Goal: Navigation & Orientation: Find specific page/section

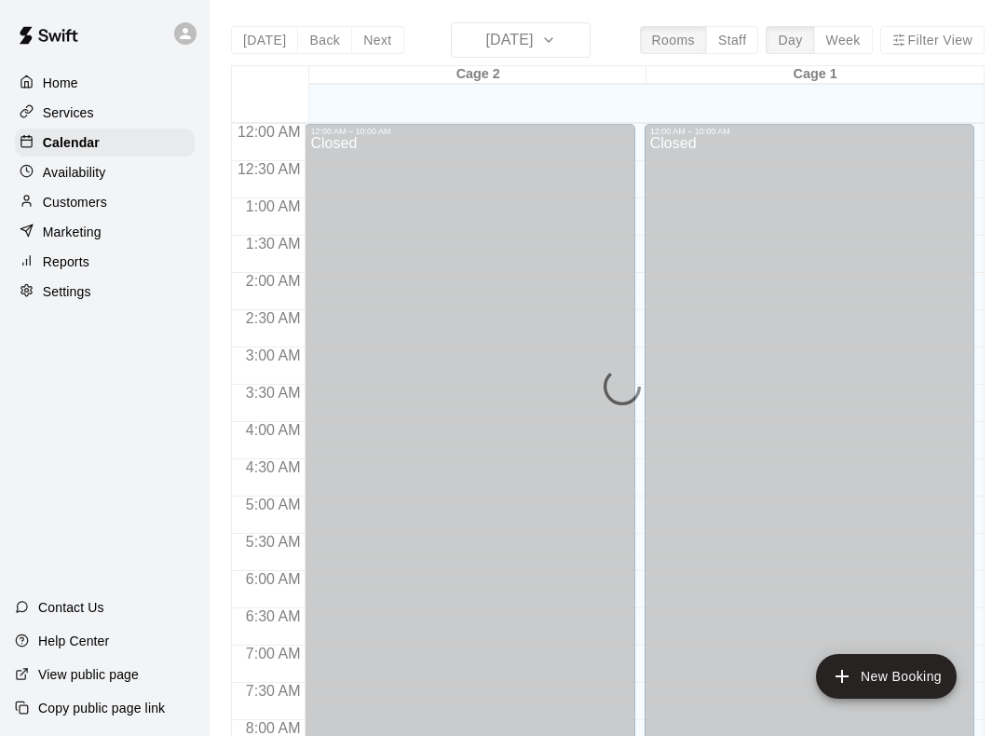
scroll to position [969, 0]
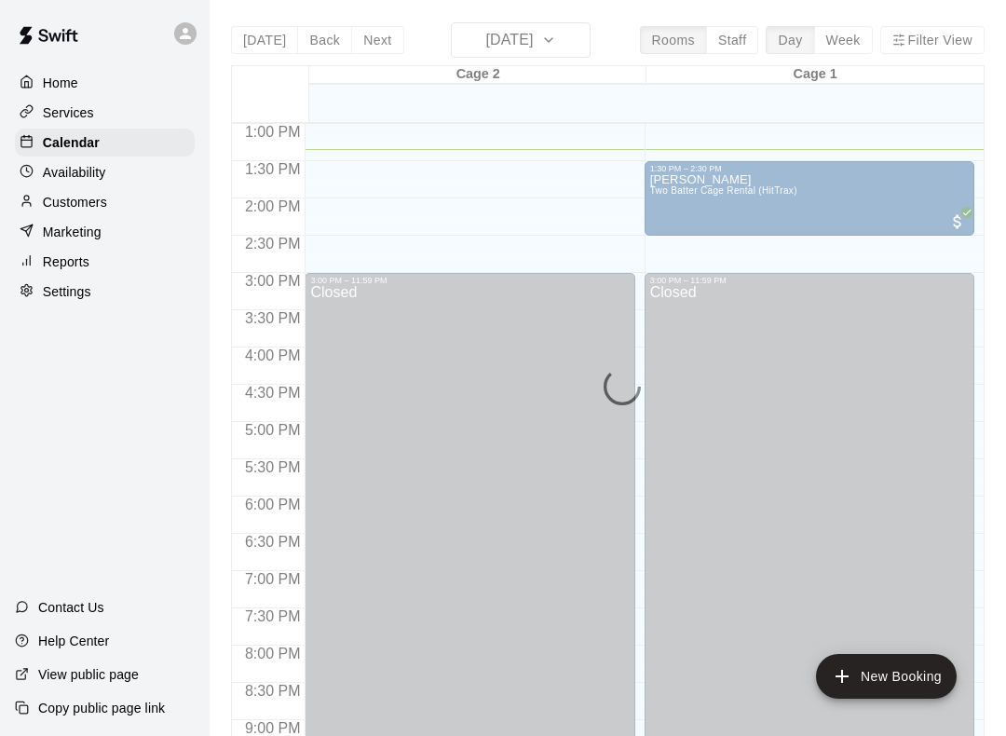
click at [123, 81] on div "Home" at bounding box center [105, 83] width 180 height 28
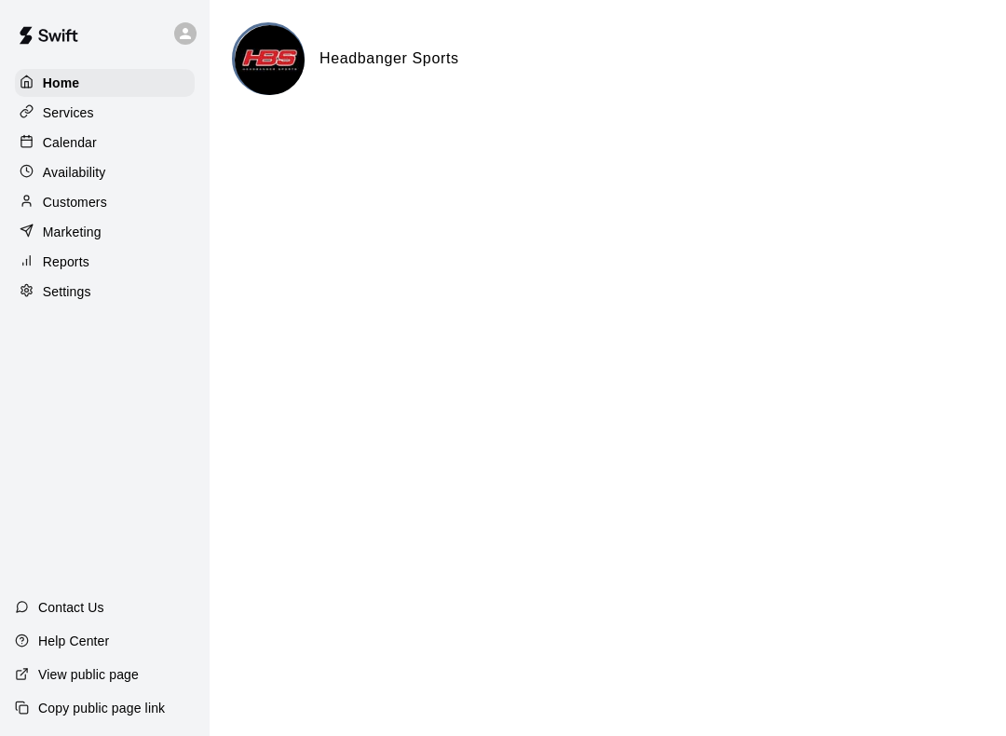
click at [127, 130] on div "Calendar" at bounding box center [105, 143] width 180 height 28
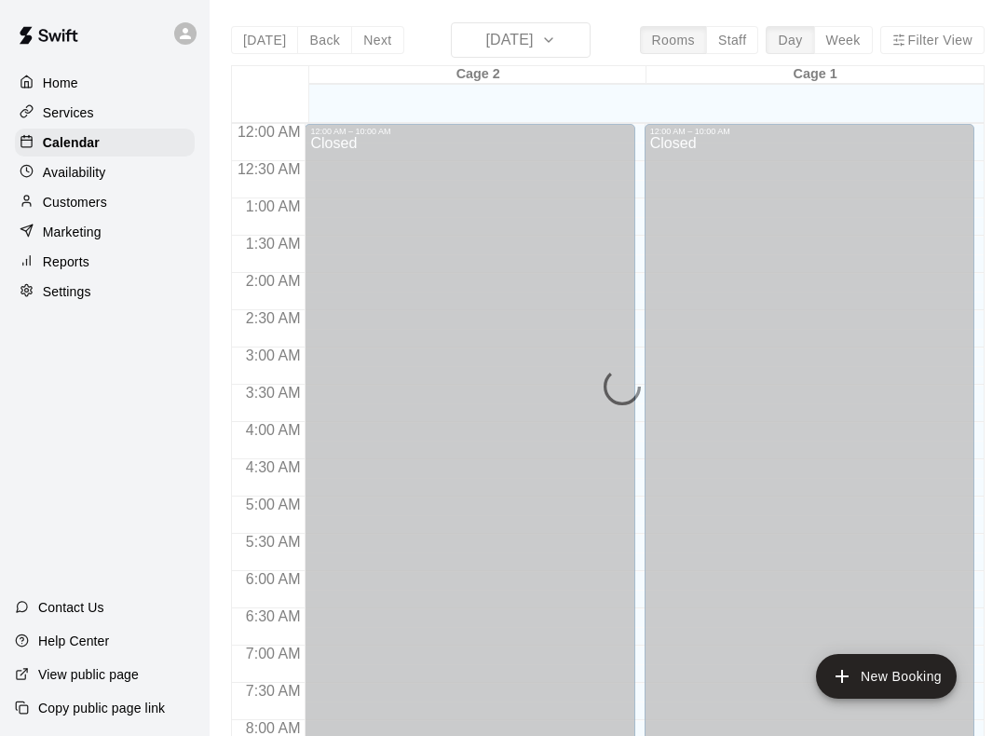
scroll to position [994, 0]
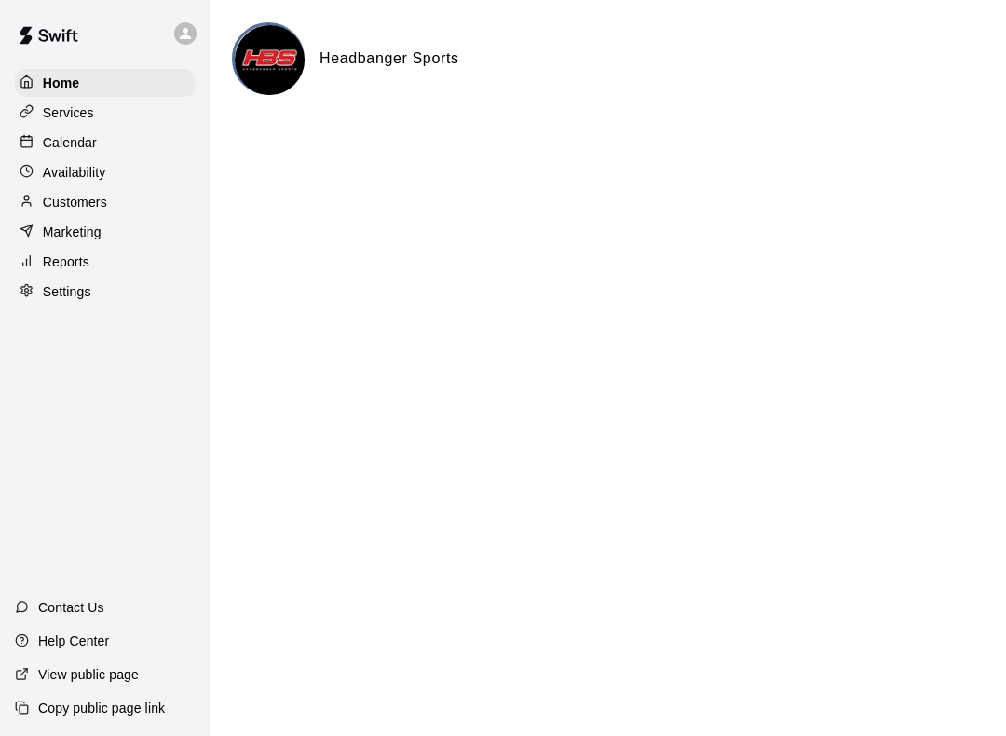
click at [114, 146] on div "Calendar" at bounding box center [105, 143] width 180 height 28
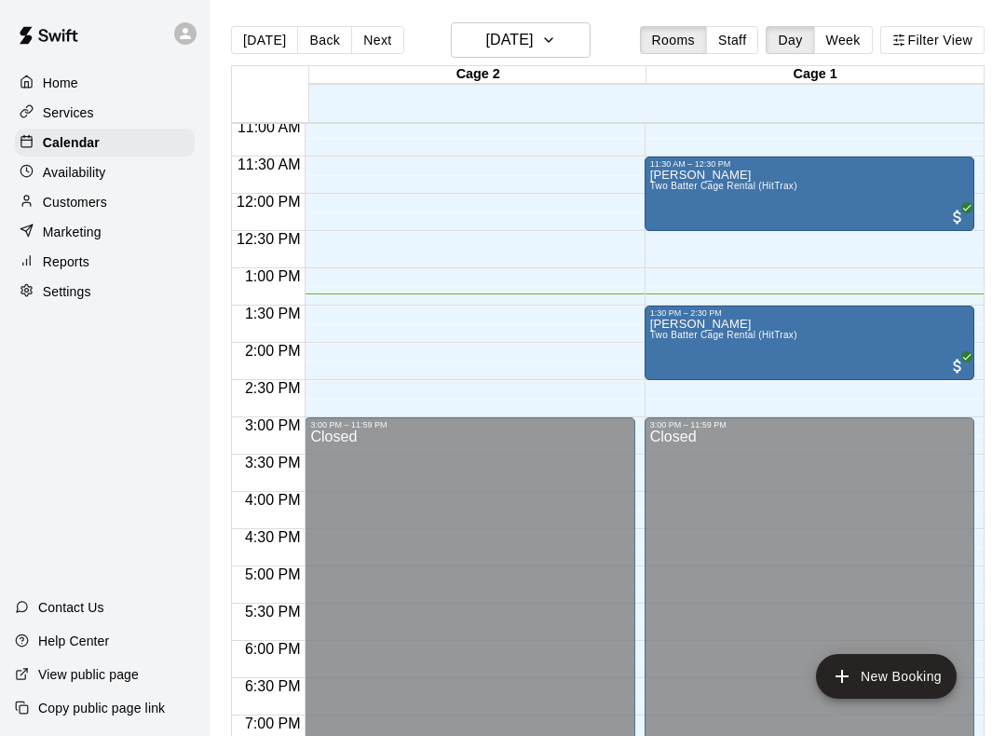
scroll to position [775, 0]
